Goal: Information Seeking & Learning: Learn about a topic

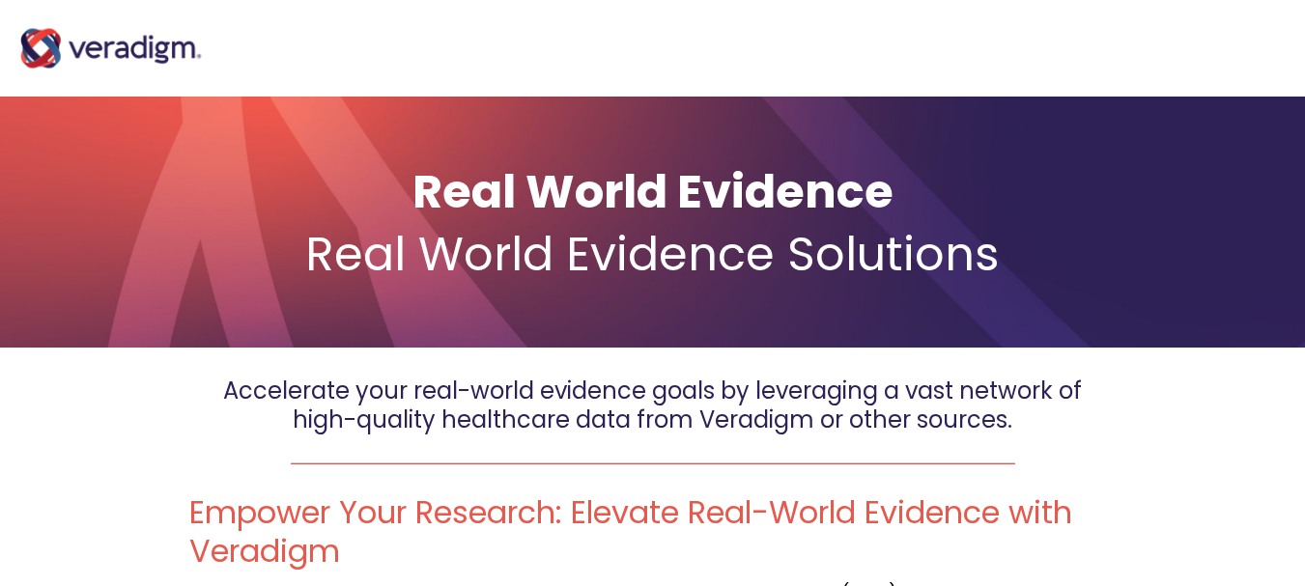
click at [153, 60] on img at bounding box center [110, 48] width 193 height 77
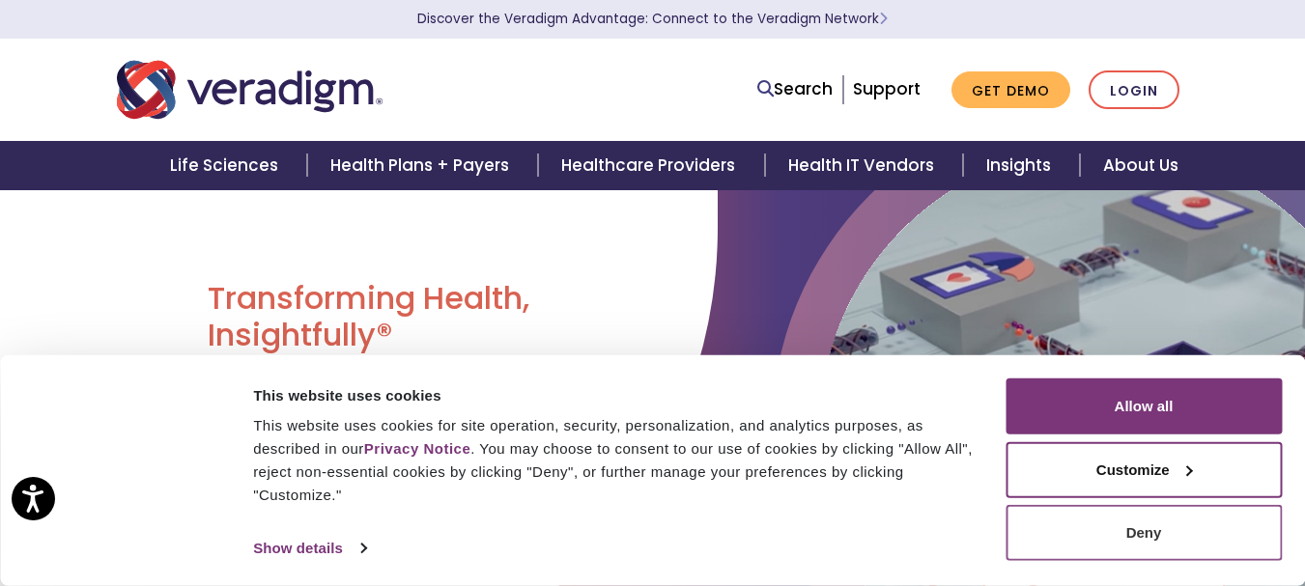
drag, startPoint x: 1091, startPoint y: 572, endPoint x: 1074, endPoint y: 550, distance: 27.6
click at [1074, 550] on div "Consent Details [#IABV2SETTINGS#] About This website uses cookies This website …" at bounding box center [652, 471] width 1305 height 231
click at [1074, 550] on button "Deny" at bounding box center [1144, 533] width 276 height 56
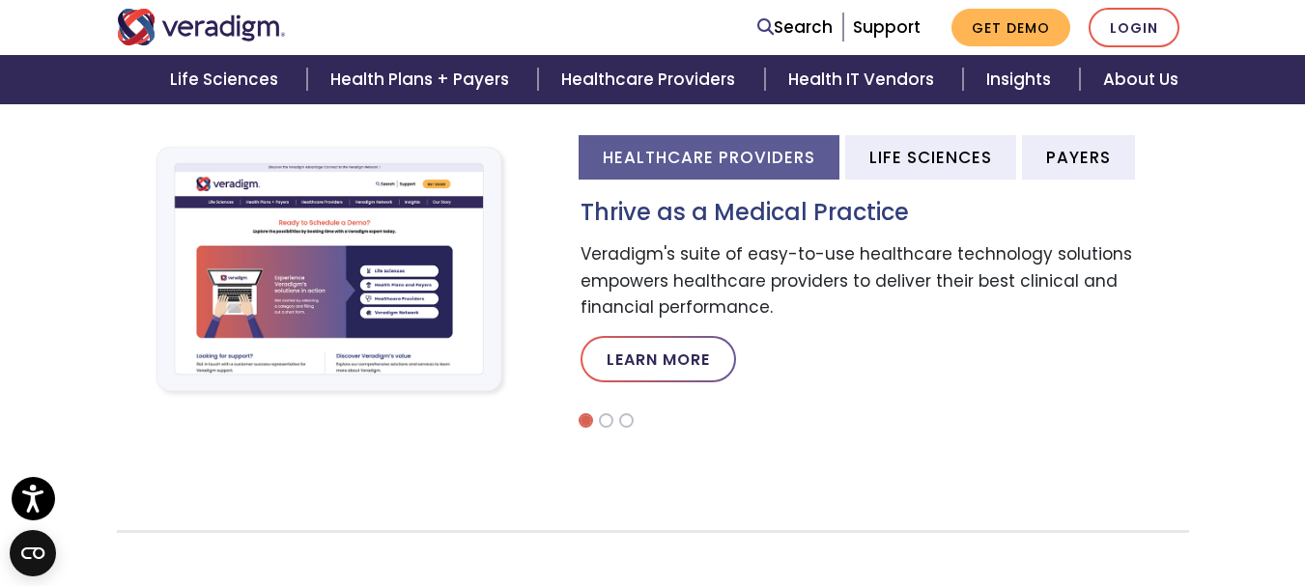
scroll to position [648, 0]
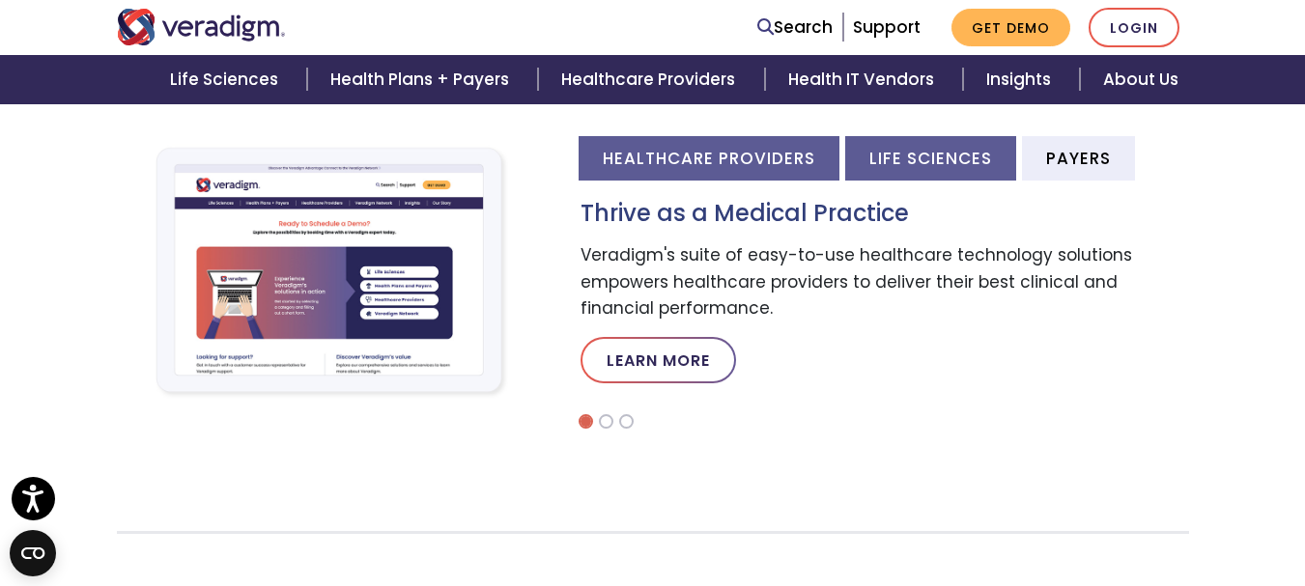
click at [915, 168] on li "Life Sciences" at bounding box center [930, 157] width 171 height 43
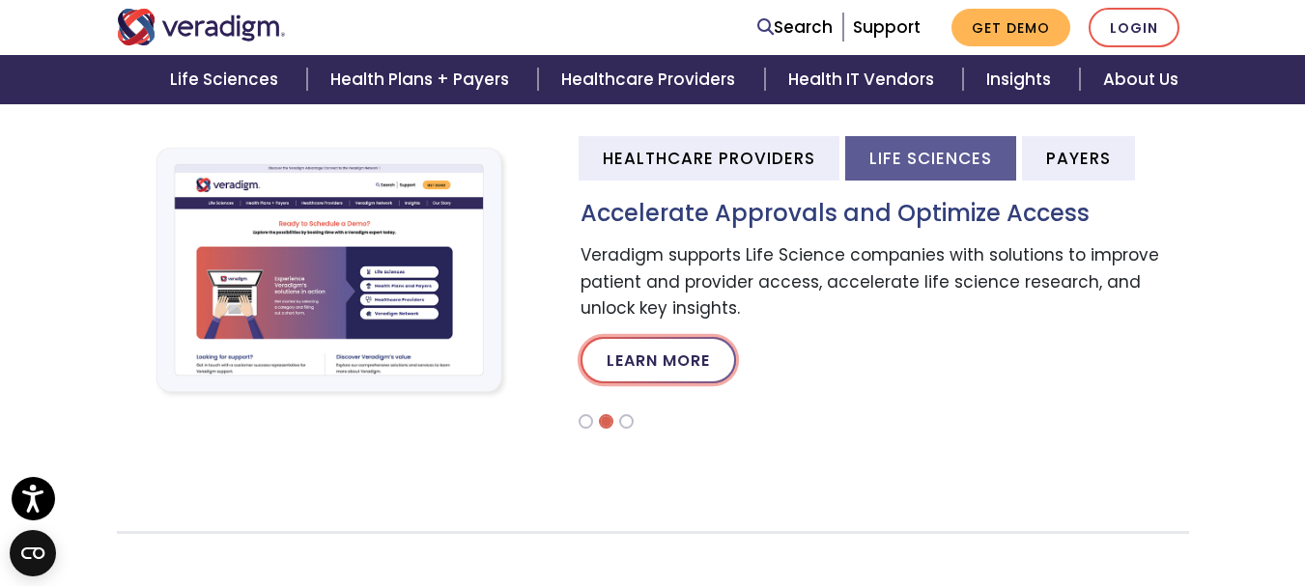
click at [660, 350] on link "Learn More" at bounding box center [659, 360] width 156 height 46
